Goal: Task Accomplishment & Management: Use online tool/utility

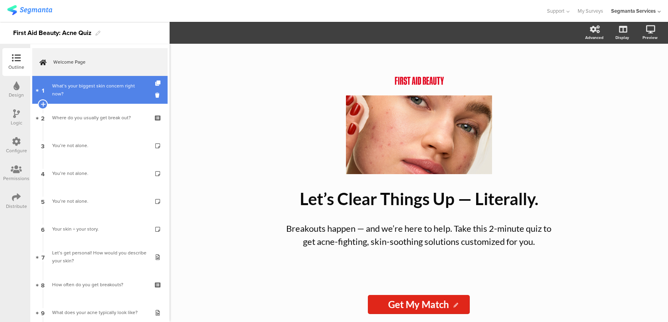
click at [133, 91] on div "What’s your biggest skin concern right now?" at bounding box center [99, 90] width 95 height 16
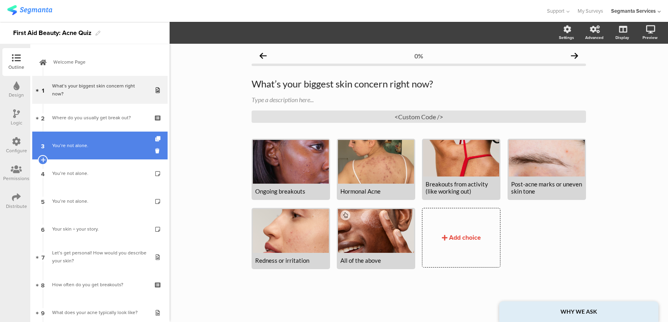
click at [124, 140] on link "3 You’re not alone." at bounding box center [99, 146] width 135 height 28
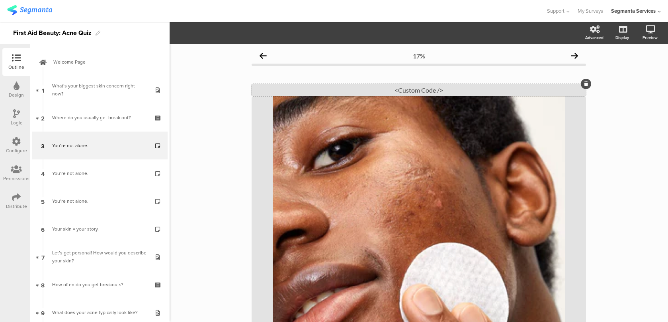
click at [345, 94] on div "<Custom Code />" at bounding box center [419, 90] width 334 height 12
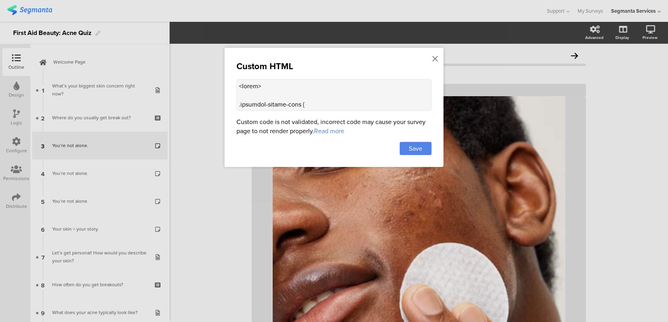
click at [335, 98] on textarea at bounding box center [333, 95] width 195 height 32
click at [437, 58] on icon at bounding box center [435, 59] width 6 height 9
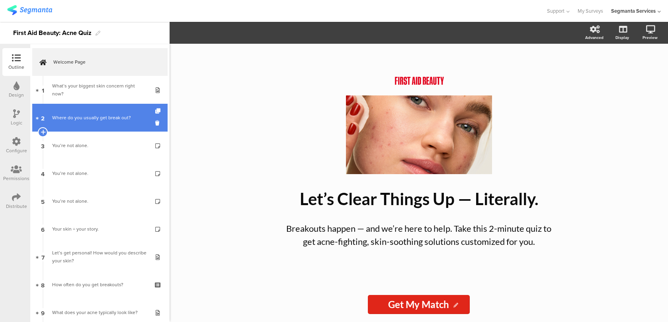
click at [95, 126] on link "2 Where do you usually get break out?" at bounding box center [99, 118] width 135 height 28
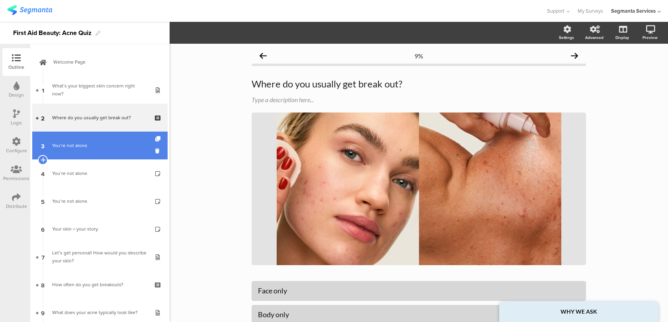
click at [90, 146] on div "You’re not alone." at bounding box center [99, 146] width 95 height 8
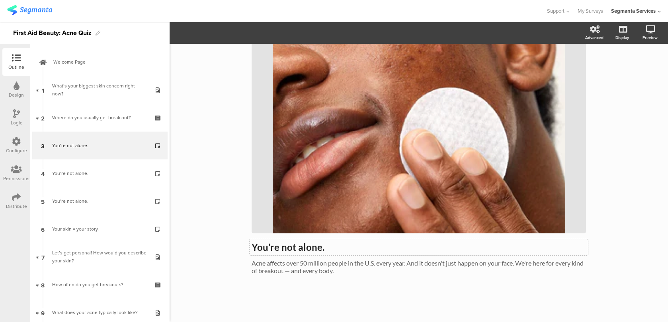
click at [301, 244] on div "You’re not alone. You’re not alone. Acne affects over 50 million people in the …" at bounding box center [419, 99] width 334 height 368
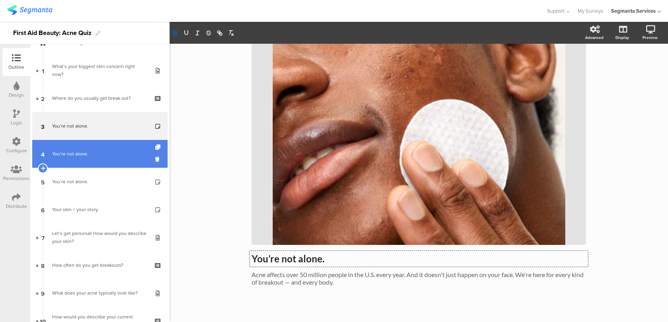
scroll to position [25, 0]
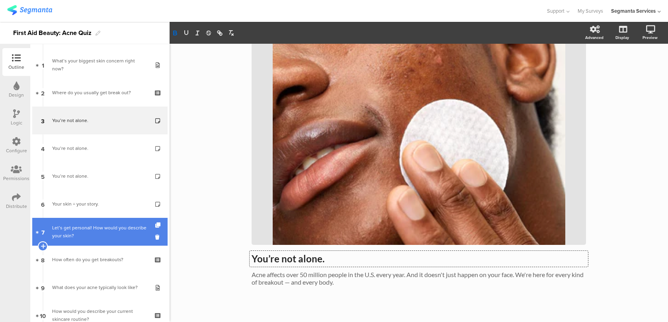
click at [107, 225] on div "Let’s get personal! How would you describe your skin?" at bounding box center [99, 232] width 95 height 16
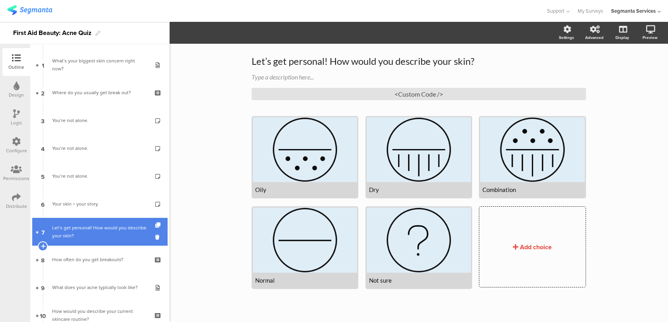
scroll to position [23, 0]
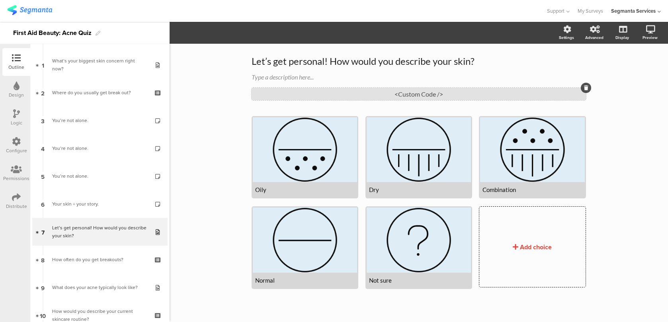
click at [391, 94] on div "<Custom Code />" at bounding box center [419, 94] width 334 height 12
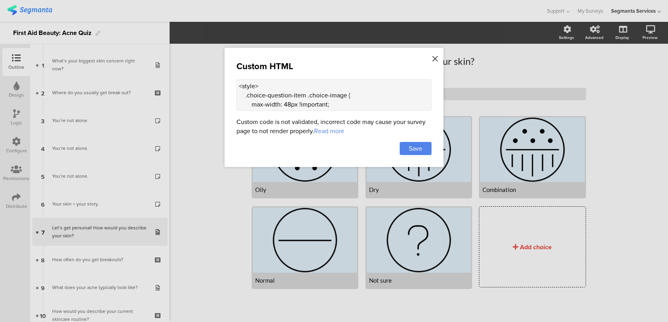
click at [434, 55] on icon at bounding box center [435, 59] width 6 height 9
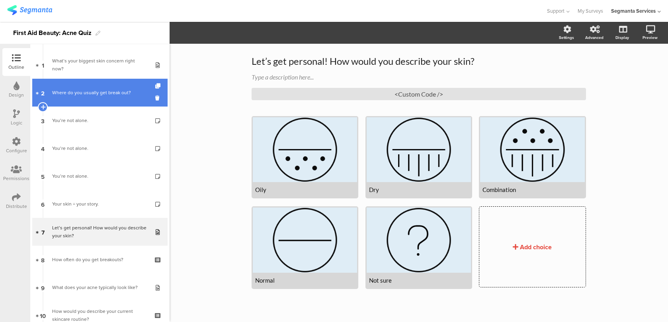
click at [120, 96] on div "Where do you usually get break out?" at bounding box center [99, 93] width 95 height 8
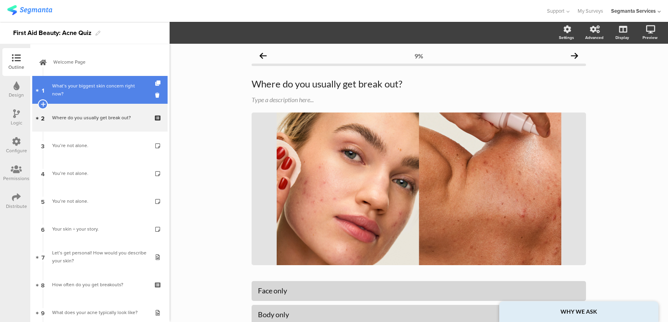
click at [123, 94] on link "1 What’s your biggest skin concern right now?" at bounding box center [99, 90] width 135 height 28
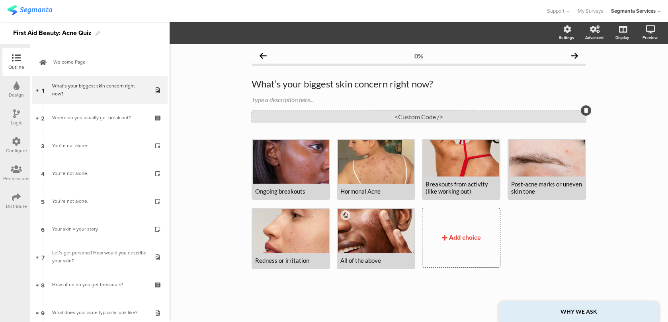
click at [312, 114] on div "<Custom Code />" at bounding box center [419, 117] width 334 height 12
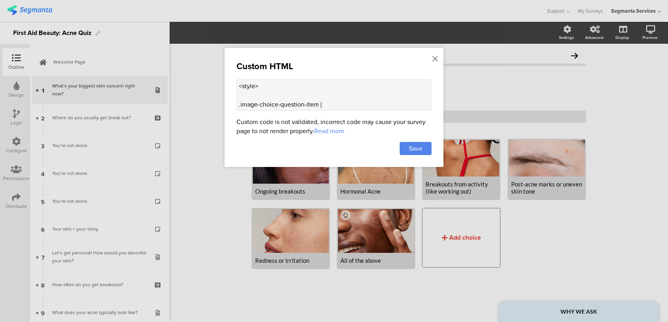
click at [346, 89] on textarea "<style> .image-choice-question-item { height: 190px !important; } .image-choice…" at bounding box center [333, 95] width 195 height 32
click at [436, 58] on icon at bounding box center [435, 59] width 6 height 9
